Goal: Obtain resource: Download file/media

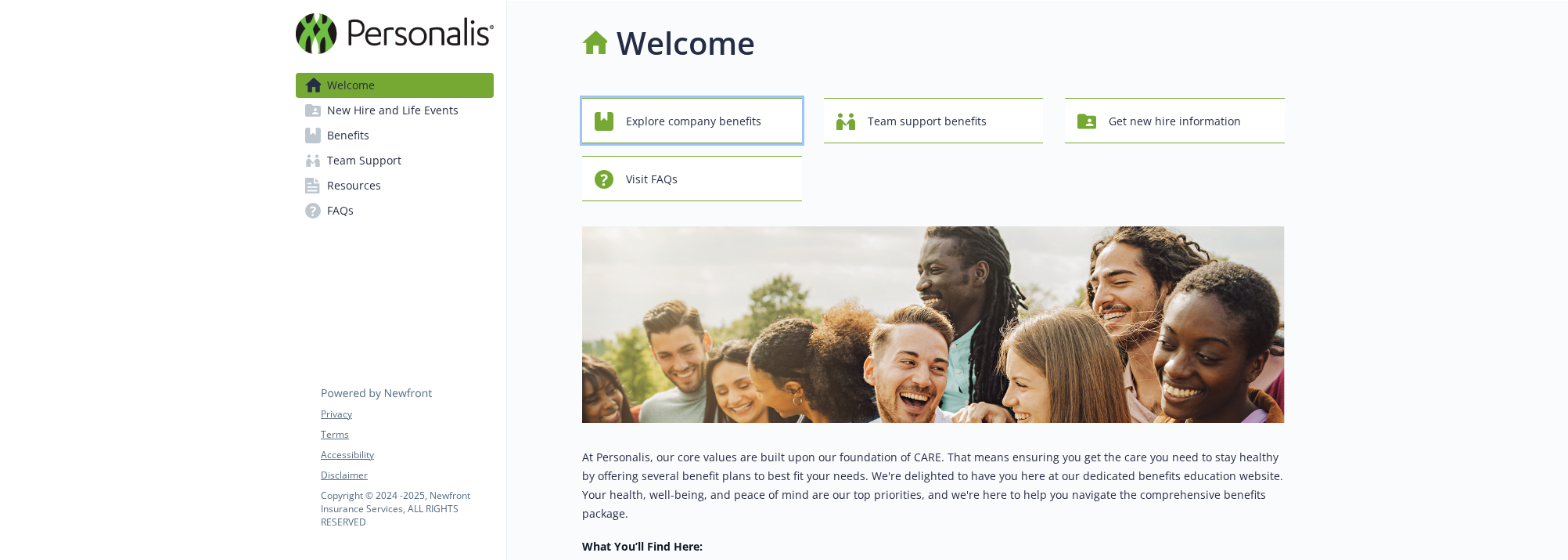
click at [709, 130] on span "Explore company benefits" at bounding box center [693, 121] width 136 height 30
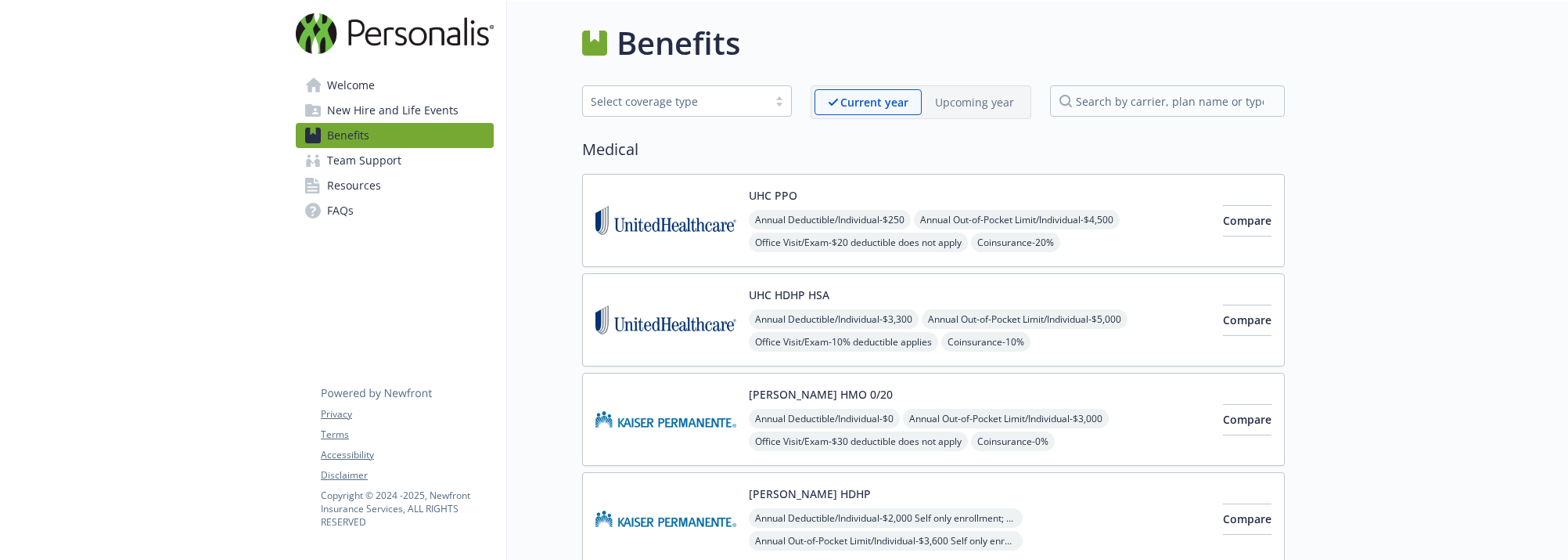
click at [713, 319] on img at bounding box center [665, 320] width 141 height 66
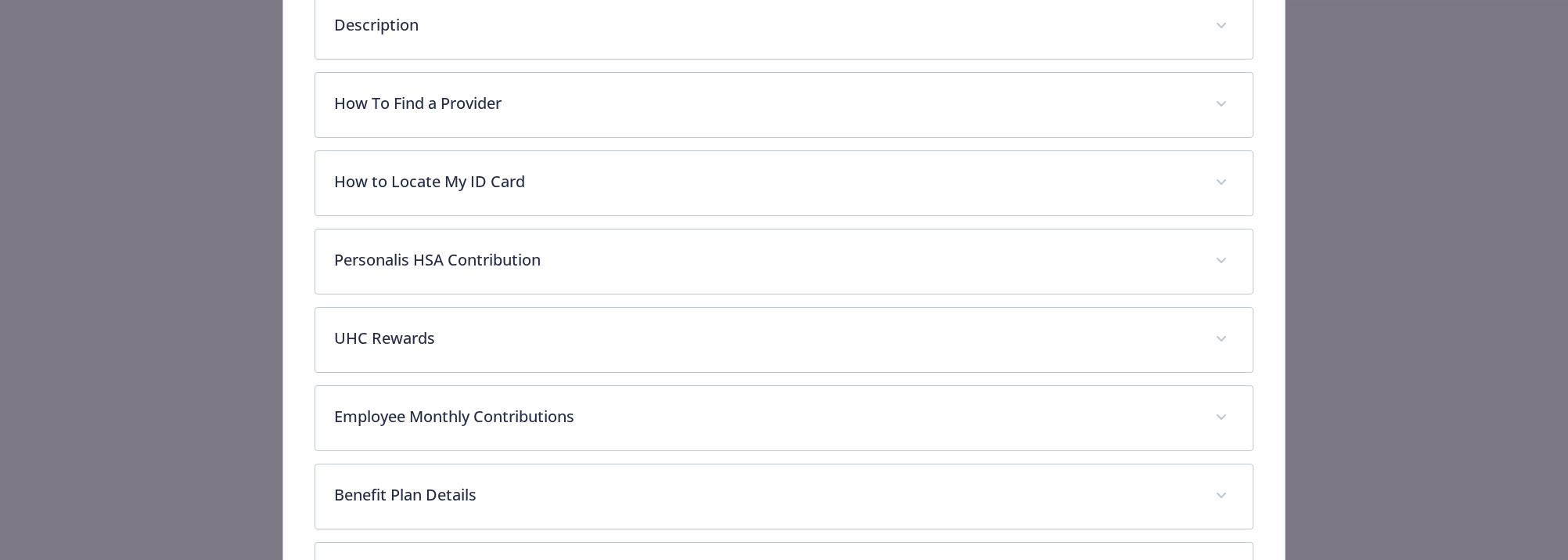
scroll to position [1022, 0]
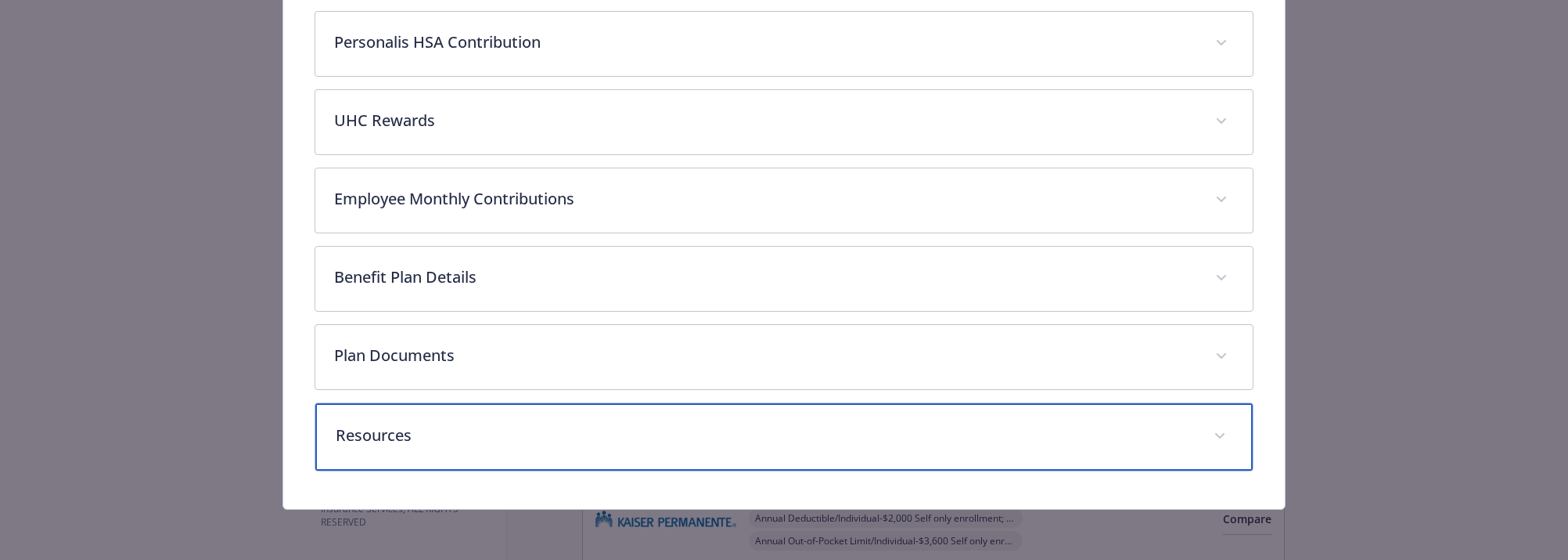
click at [485, 439] on p "Resources" at bounding box center [765, 435] width 860 height 24
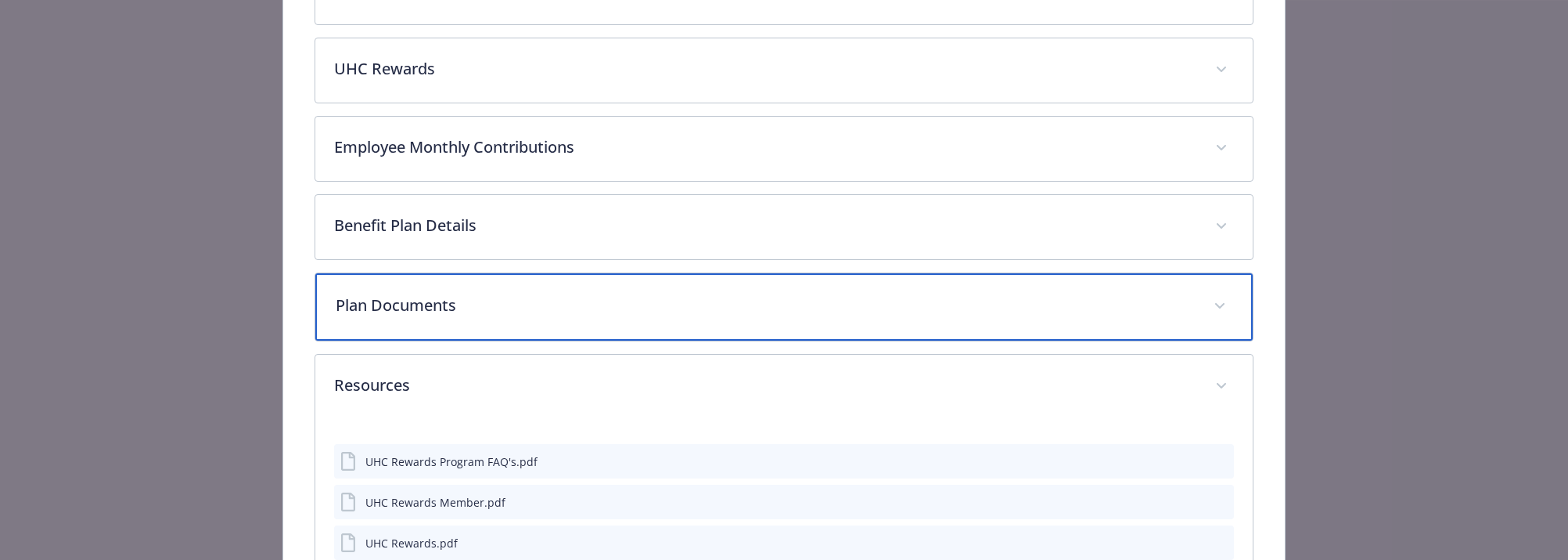
click at [476, 341] on div "Plan Documents" at bounding box center [784, 307] width 938 height 67
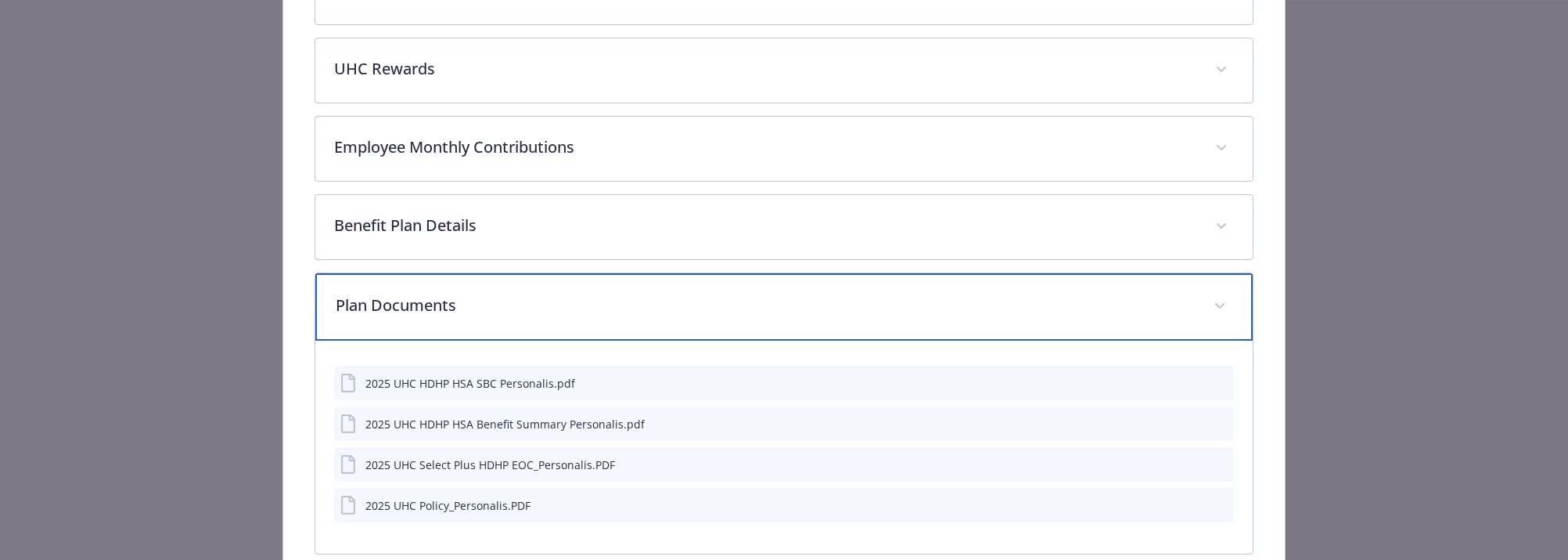
scroll to position [1330, 0]
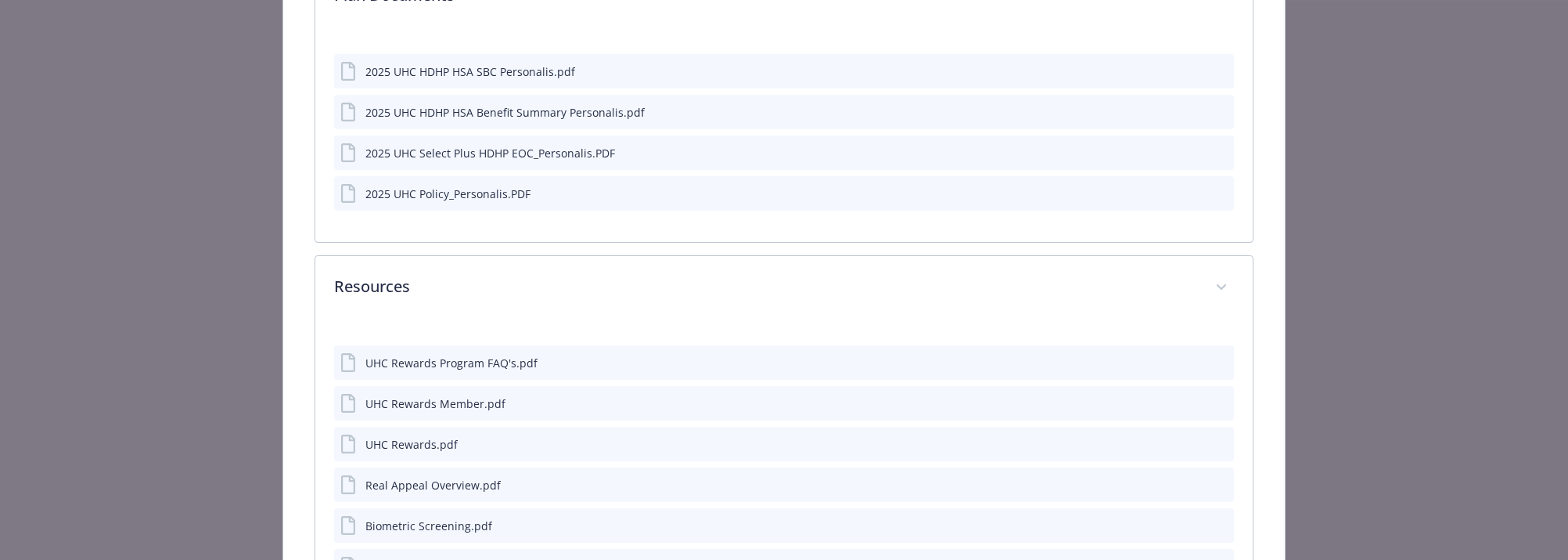
click at [1187, 76] on icon "download file" at bounding box center [1193, 71] width 13 height 13
